Goal: Check status

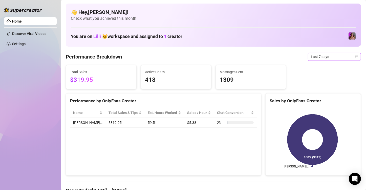
click at [339, 57] on span "Last 7 days" at bounding box center [334, 57] width 47 height 8
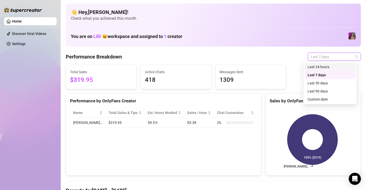
click at [316, 65] on div "Last 24 hours" at bounding box center [330, 67] width 45 height 6
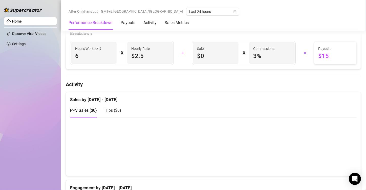
scroll to position [152, 0]
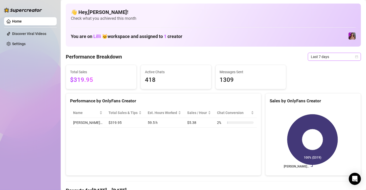
click at [325, 56] on span "Last 7 days" at bounding box center [334, 57] width 47 height 8
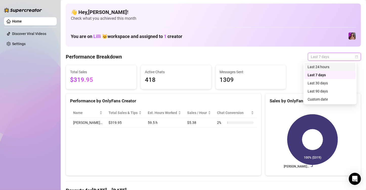
click at [316, 66] on div "Last 24 hours" at bounding box center [330, 67] width 45 height 6
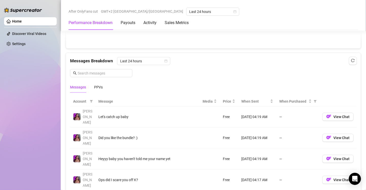
scroll to position [456, 0]
